Goal: Information Seeking & Learning: Check status

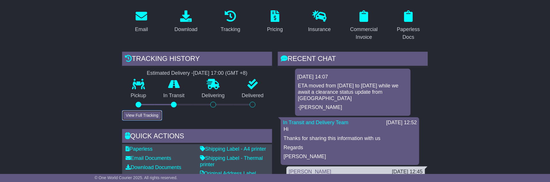
click at [148, 110] on button "View Full Tracking" at bounding box center [142, 115] width 40 height 10
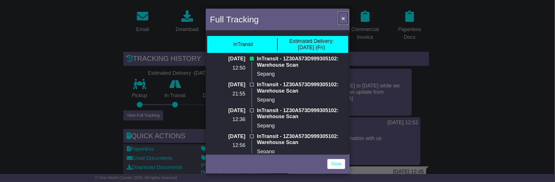
click at [344, 16] on span "×" at bounding box center [342, 18] width 3 height 7
